Goal: Navigation & Orientation: Go to known website

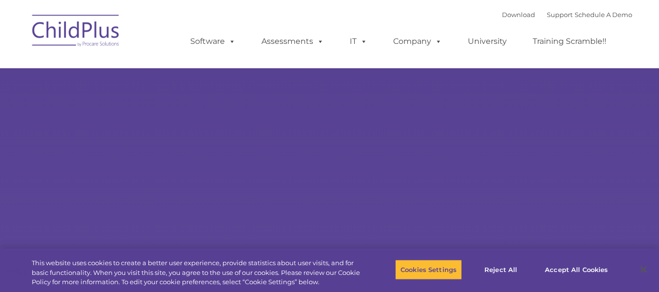
select select "MEDIUM"
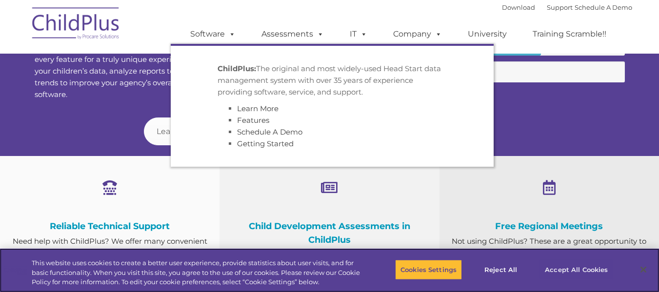
scroll to position [450, 0]
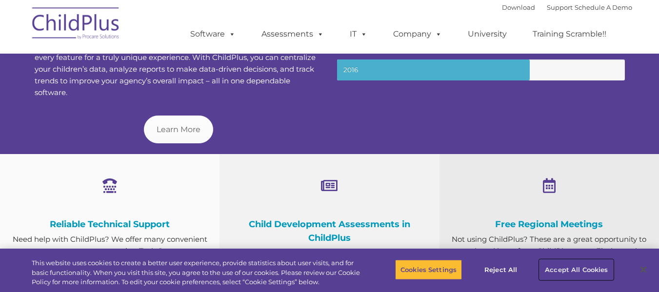
click at [559, 264] on button "Accept All Cookies" at bounding box center [576, 269] width 74 height 20
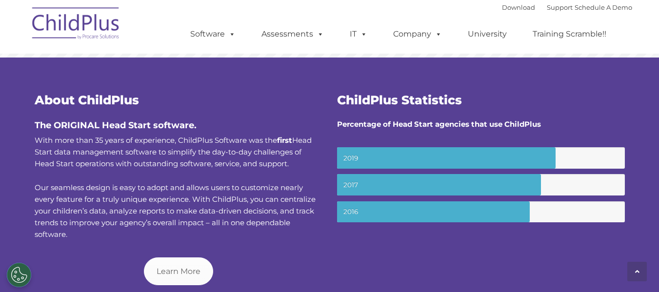
scroll to position [287, 0]
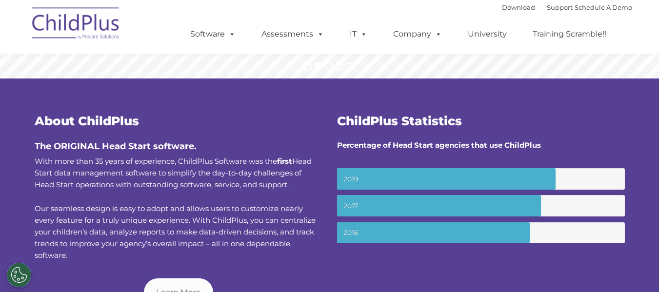
click at [79, 26] on img at bounding box center [76, 24] width 98 height 49
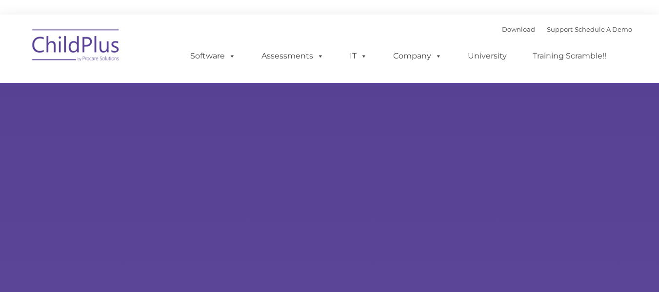
select select "MEDIUM"
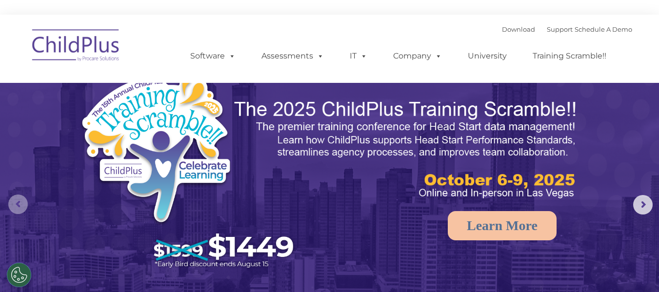
click at [18, 205] on rs-arrow at bounding box center [18, 205] width 20 height 20
